Goal: Task Accomplishment & Management: Use online tool/utility

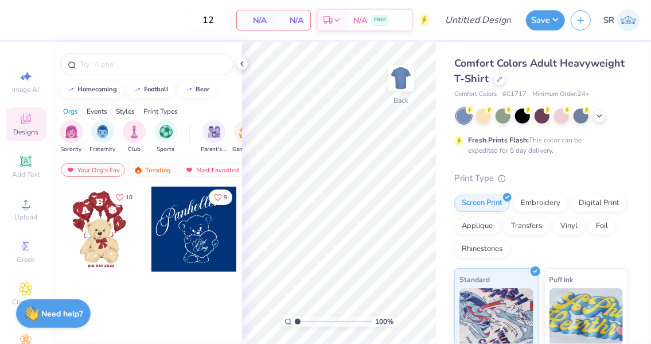
click at [506, 83] on div at bounding box center [499, 79] width 13 height 13
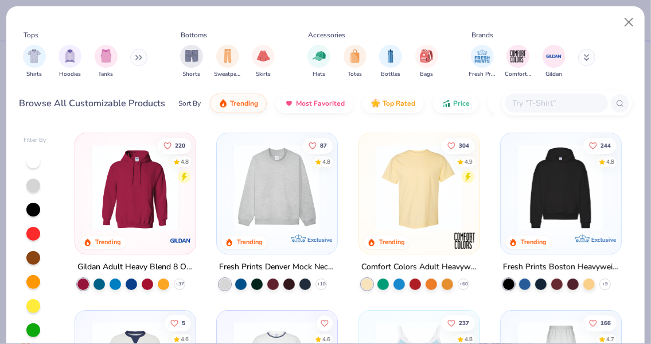
click at [563, 102] on input "text" at bounding box center [556, 102] width 88 height 13
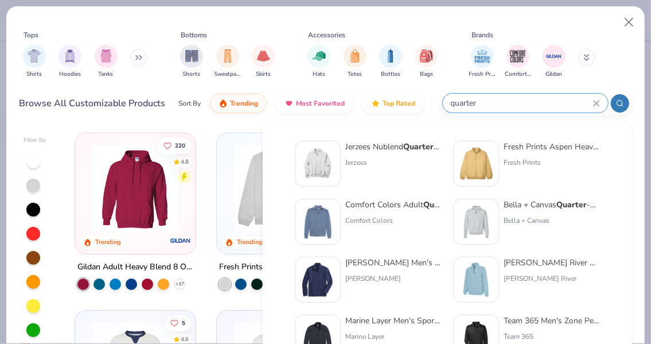
type input "quarter"
click at [374, 216] on div "Comfort Colors" at bounding box center [393, 220] width 96 height 10
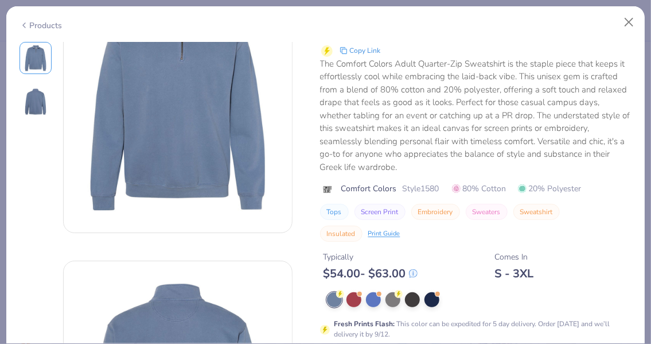
scroll to position [90, 0]
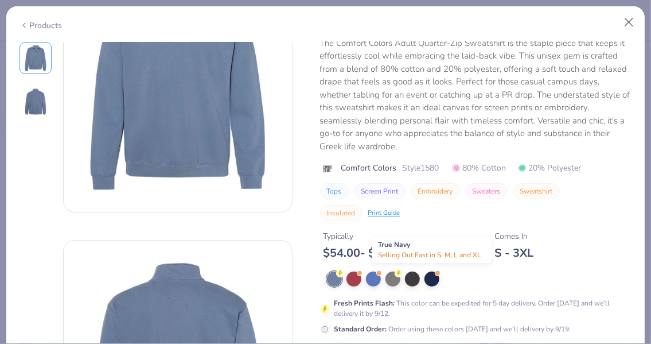
click at [429, 275] on div at bounding box center [432, 278] width 15 height 15
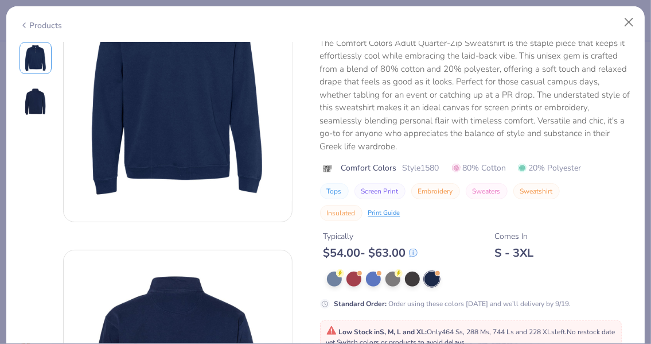
scroll to position [158, 0]
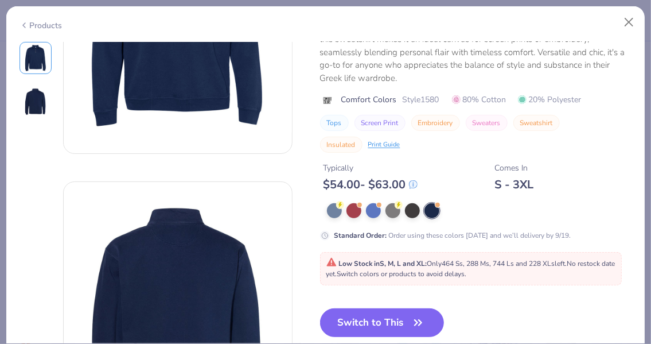
click at [390, 320] on button "Switch to This" at bounding box center [382, 322] width 124 height 29
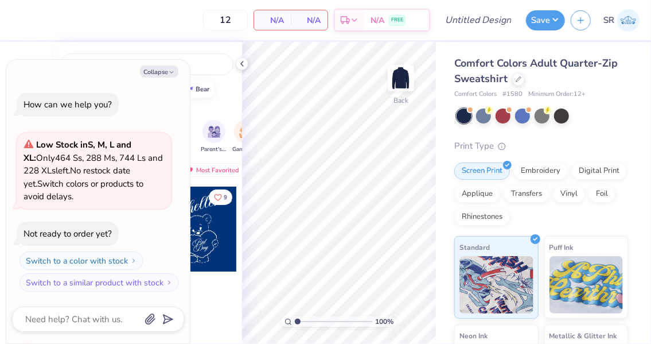
click at [172, 72] on polyline "button" at bounding box center [171, 72] width 3 height 2
type textarea "x"
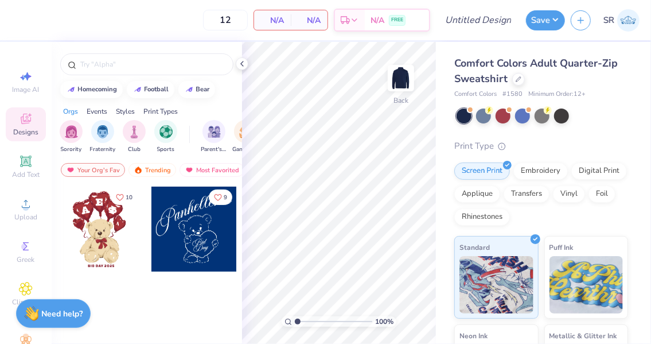
click at [21, 212] on div "Upload" at bounding box center [26, 209] width 40 height 34
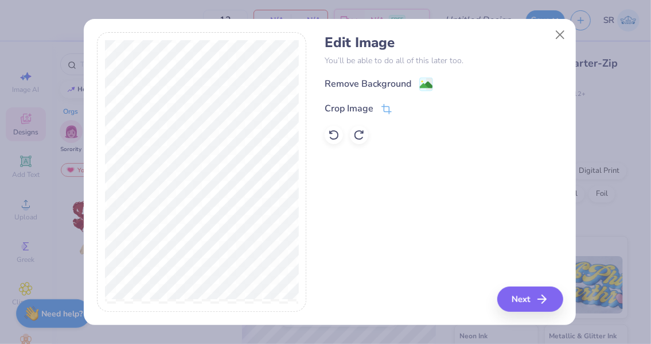
click at [422, 88] on image at bounding box center [426, 85] width 13 height 13
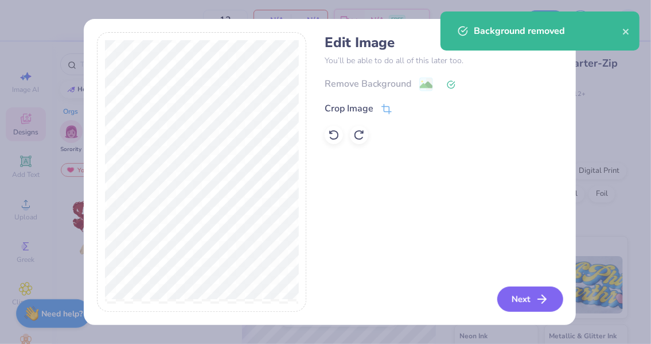
click at [519, 301] on button "Next" at bounding box center [530, 298] width 66 height 25
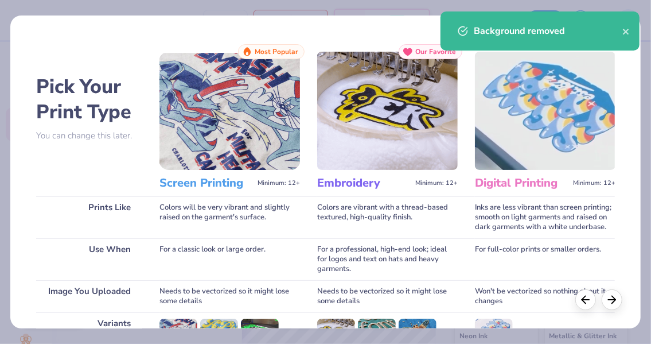
scroll to position [171, 0]
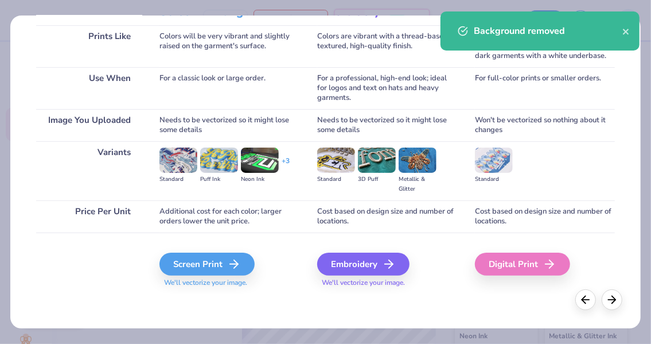
click at [232, 257] on icon at bounding box center [234, 264] width 14 height 14
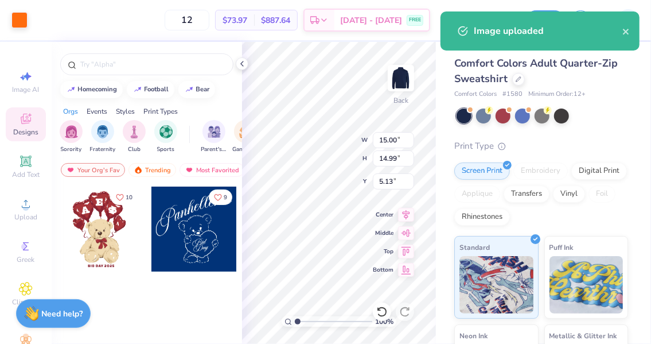
click at [380, 231] on div "100 % Back W 15.00 15.00 " H 14.99 14.99 " Y 5.13 5.13 " Center Middle Top Bott…" at bounding box center [339, 193] width 194 height 302
type input "3.15"
type input "16.97"
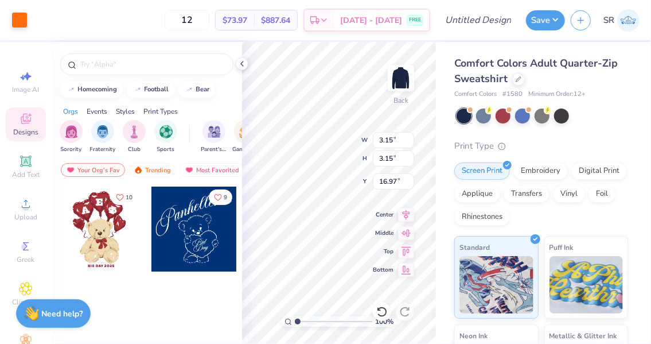
type input "3.00"
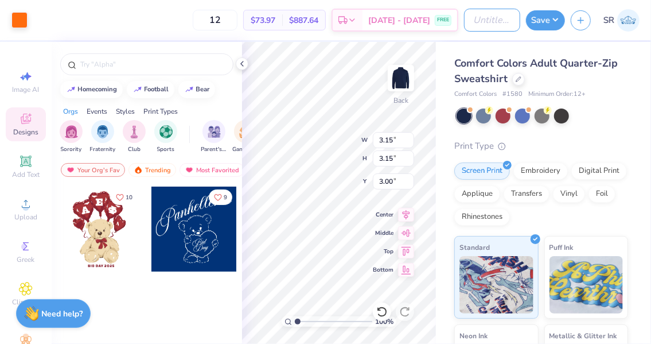
click at [483, 23] on input "Design Title" at bounding box center [492, 20] width 56 height 23
type input "quarterzip"
click at [543, 18] on button "Save" at bounding box center [545, 20] width 39 height 20
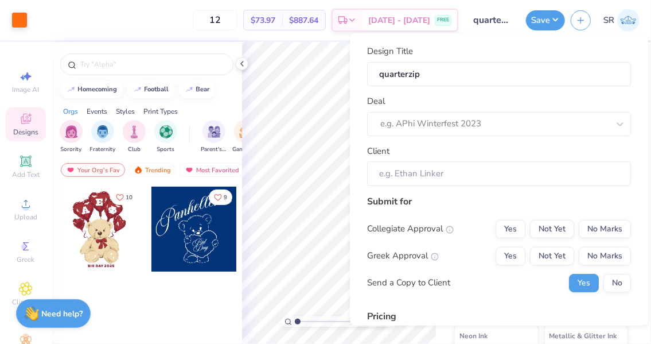
click at [525, 120] on div at bounding box center [494, 123] width 228 height 15
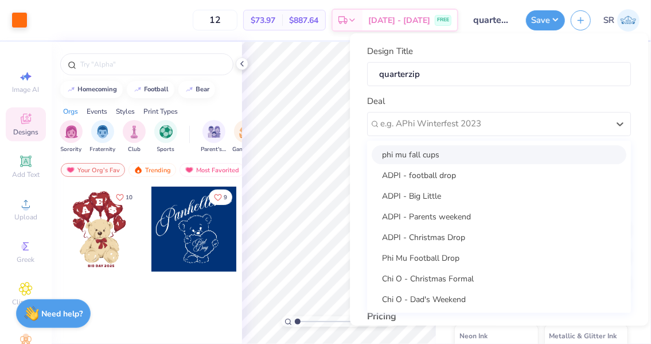
click at [523, 105] on div "Deal option phi mu fall cups focused, 1 of 25. 25 results available. Use Up and…" at bounding box center [499, 115] width 264 height 41
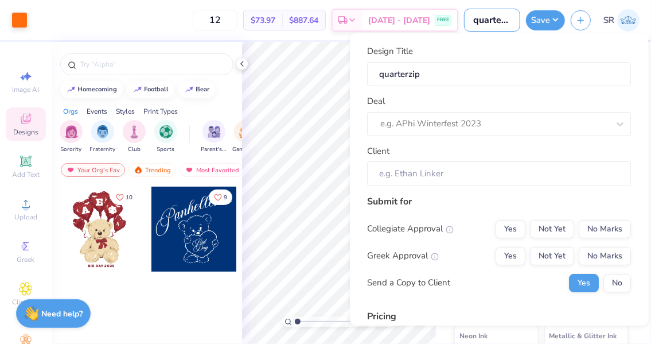
click at [512, 21] on input "quarterzip" at bounding box center [492, 20] width 56 height 23
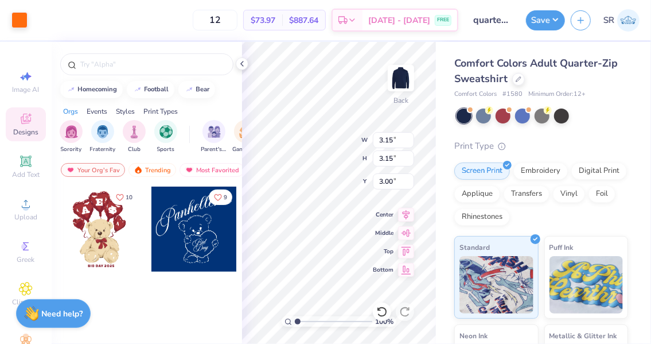
click at [552, 26] on button "Save" at bounding box center [545, 20] width 39 height 20
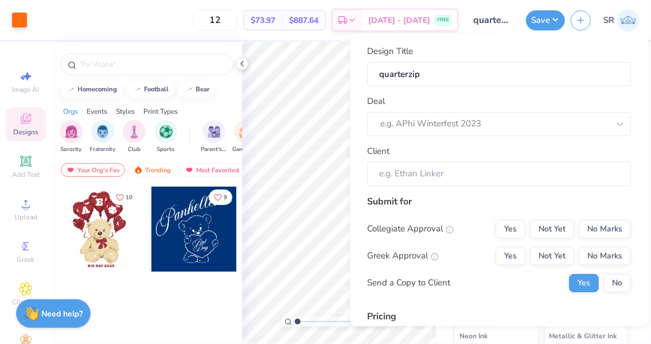
click at [491, 125] on div at bounding box center [494, 123] width 228 height 15
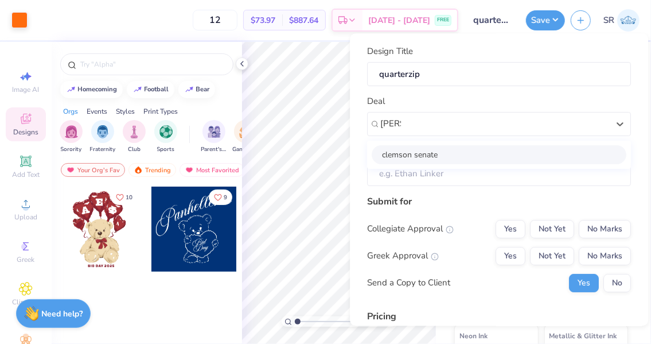
click at [466, 155] on div "clemson senate" at bounding box center [499, 154] width 255 height 19
type input "[PERSON_NAME]"
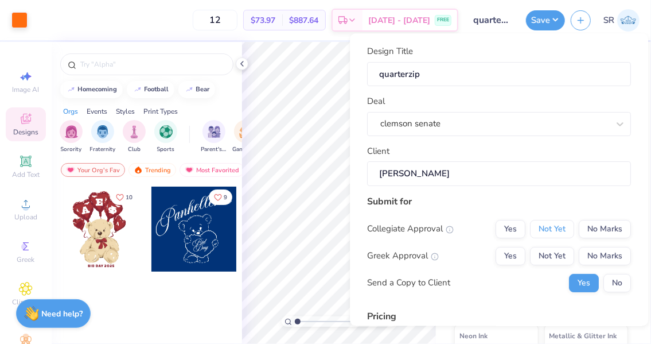
click at [552, 227] on button "Not Yet" at bounding box center [552, 229] width 44 height 18
click at [503, 262] on button "Yes" at bounding box center [511, 256] width 30 height 18
click at [584, 255] on button "No Marks" at bounding box center [605, 256] width 52 height 18
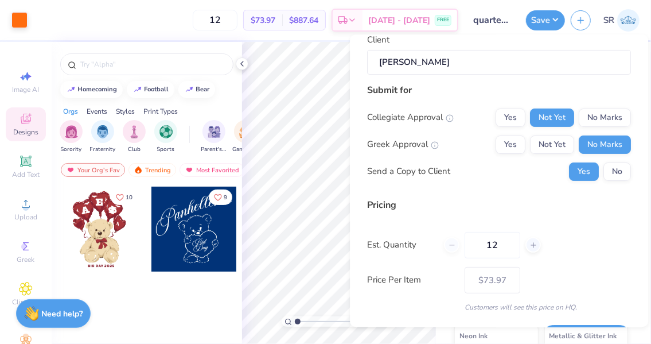
scroll to position [144, 0]
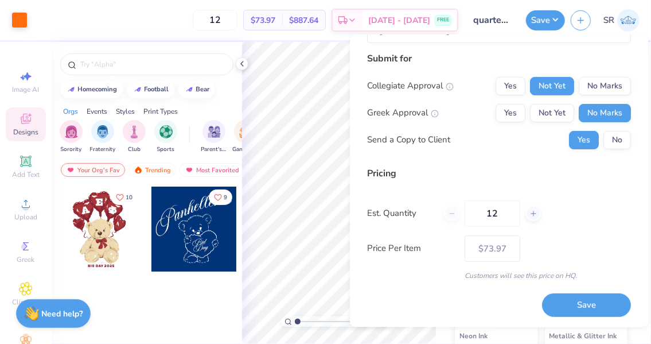
click at [573, 302] on button "Save" at bounding box center [586, 305] width 89 height 24
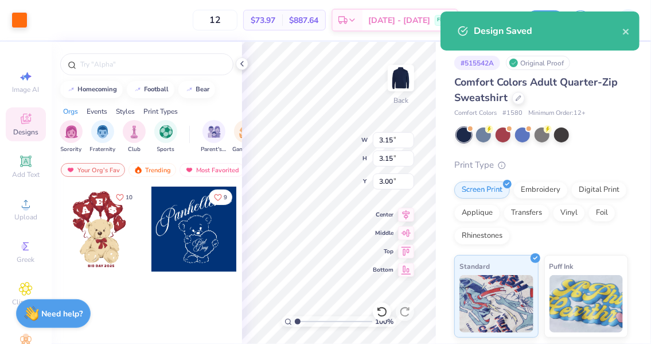
type input "$73.97"
